Goal: Task Accomplishment & Management: Manage account settings

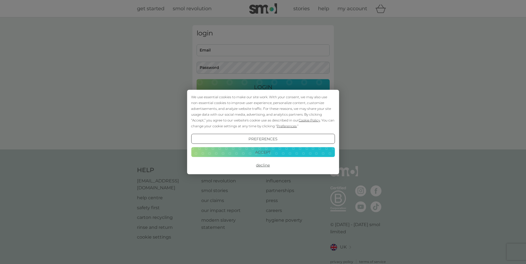
type input "arabelle_delap@hotmail.co.uk"
drag, startPoint x: 259, startPoint y: 152, endPoint x: 255, endPoint y: 152, distance: 3.6
click at [259, 152] on button "Accept" at bounding box center [263, 152] width 144 height 10
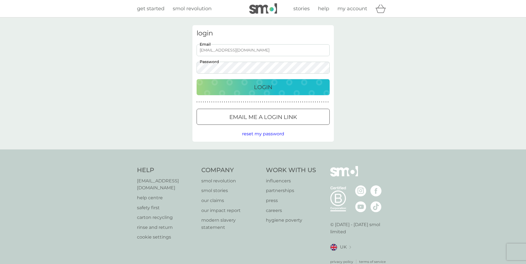
click at [240, 86] on div "Login" at bounding box center [263, 87] width 122 height 9
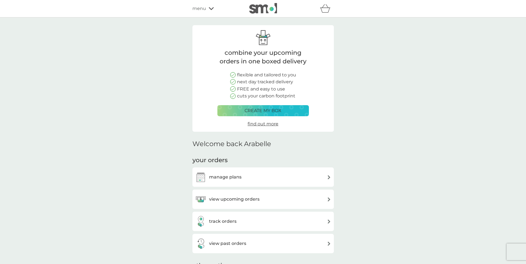
click at [328, 174] on div "manage plans" at bounding box center [263, 177] width 136 height 11
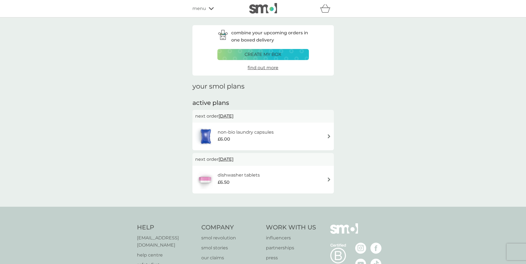
click at [233, 159] on span "[DATE]" at bounding box center [225, 159] width 15 height 11
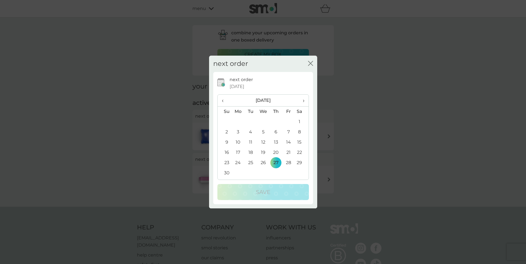
click at [222, 102] on span "‹" at bounding box center [225, 101] width 6 height 12
click at [223, 100] on span "‹" at bounding box center [225, 101] width 6 height 12
click at [249, 132] on td "9" at bounding box center [250, 132] width 12 height 10
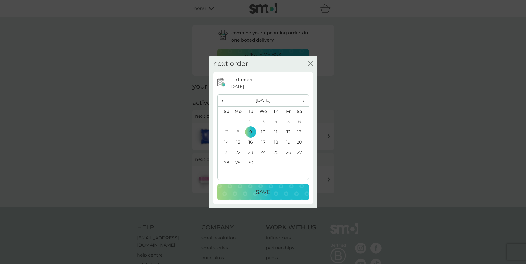
click at [262, 191] on p "Save" at bounding box center [263, 192] width 14 height 9
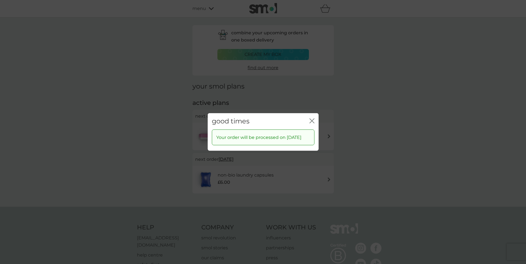
click at [311, 119] on icon "close" at bounding box center [311, 121] width 5 height 5
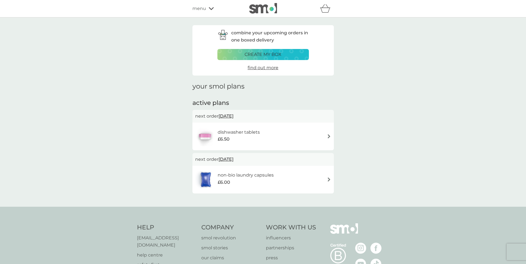
click at [327, 136] on div "dishwasher tablets £6.50" at bounding box center [263, 136] width 136 height 19
